Goal: Find specific page/section: Find specific page/section

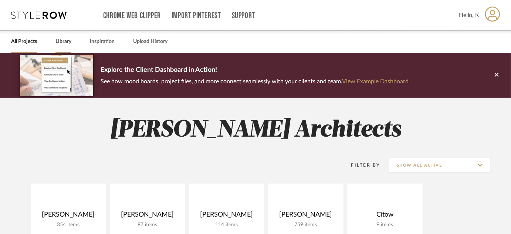
click at [66, 42] on link "Library" at bounding box center [64, 42] width 16 height 10
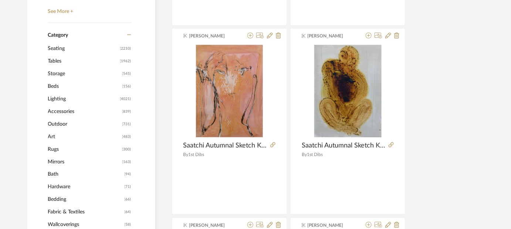
scroll to position [316, 0]
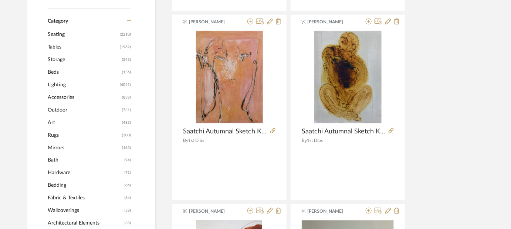
click at [53, 117] on span "Art" at bounding box center [84, 122] width 73 height 13
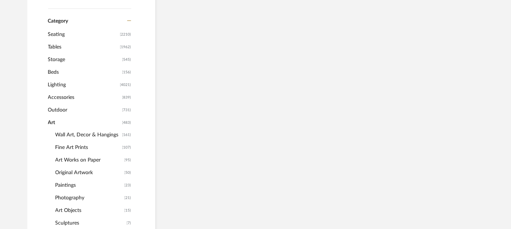
scroll to position [326, 0]
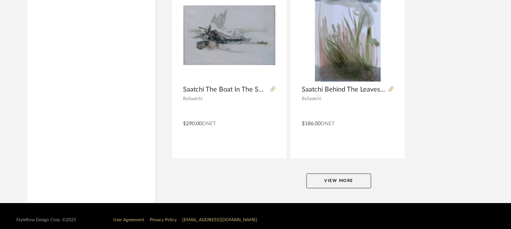
scroll to position [3435, 0]
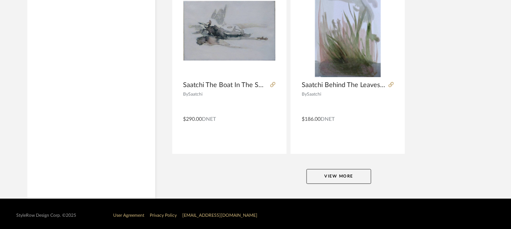
click at [350, 172] on button "View More" at bounding box center [339, 176] width 65 height 15
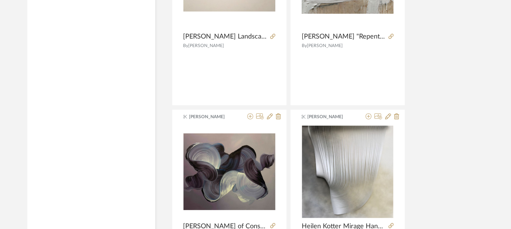
scroll to position [5649, 0]
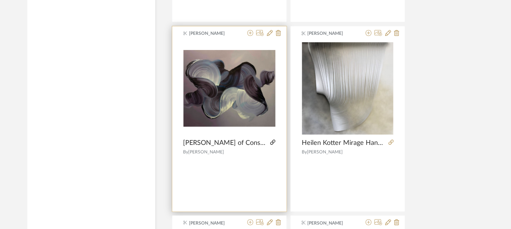
click at [274, 140] on icon at bounding box center [273, 142] width 5 height 5
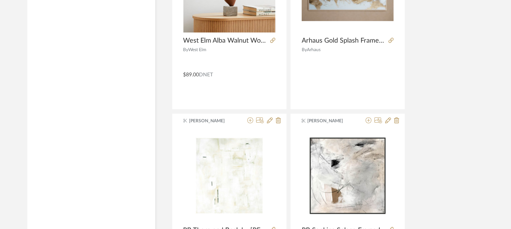
scroll to position [6839, 0]
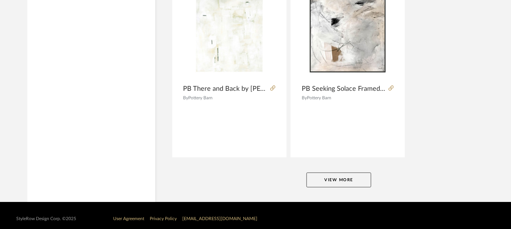
click at [338, 172] on button "View More" at bounding box center [339, 179] width 65 height 15
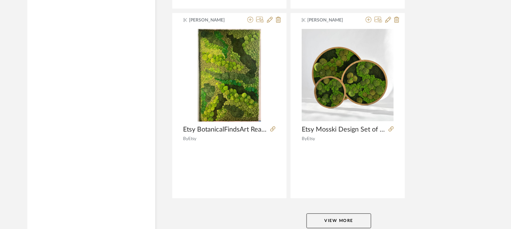
scroll to position [10243, 0]
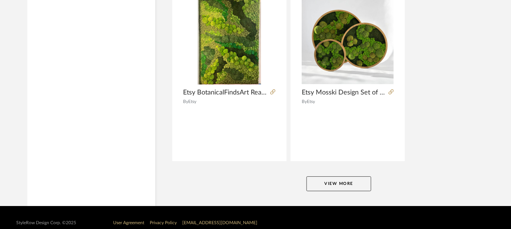
click at [364, 176] on button "View More" at bounding box center [339, 183] width 65 height 15
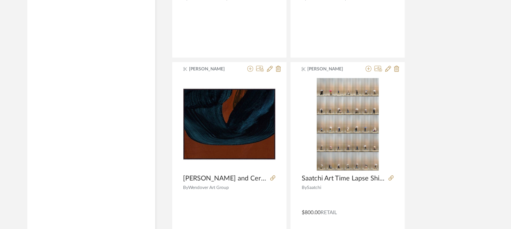
scroll to position [13647, 0]
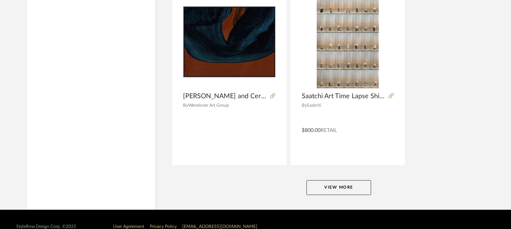
click at [361, 180] on button "View More" at bounding box center [339, 187] width 65 height 15
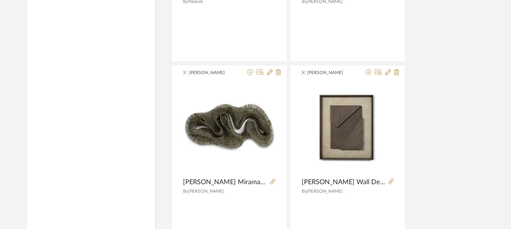
scroll to position [17050, 0]
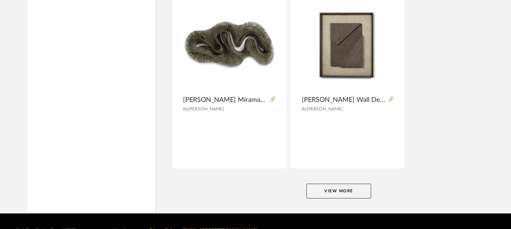
click at [353, 184] on button "View More" at bounding box center [339, 191] width 65 height 15
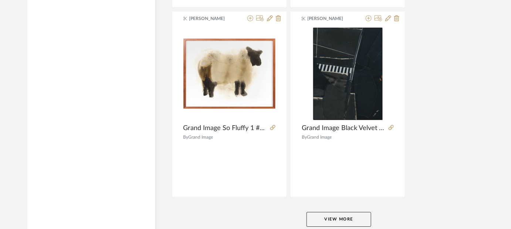
scroll to position [20454, 0]
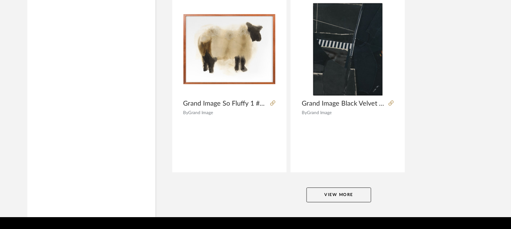
click at [345, 187] on button "View More" at bounding box center [339, 194] width 65 height 15
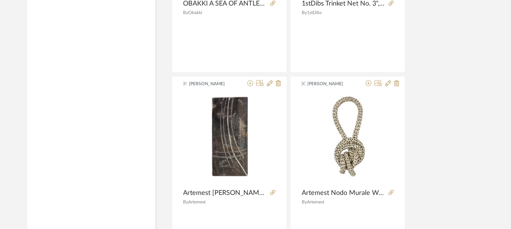
scroll to position [23858, 0]
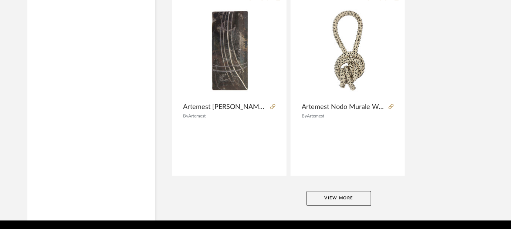
click at [350, 191] on button "View More" at bounding box center [339, 198] width 65 height 15
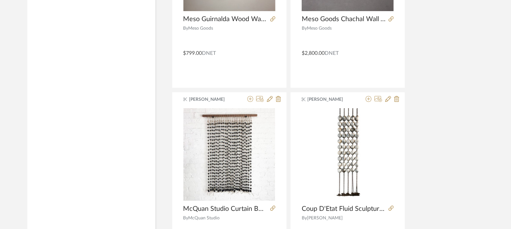
scroll to position [27262, 0]
